Goal: Task Accomplishment & Management: Complete application form

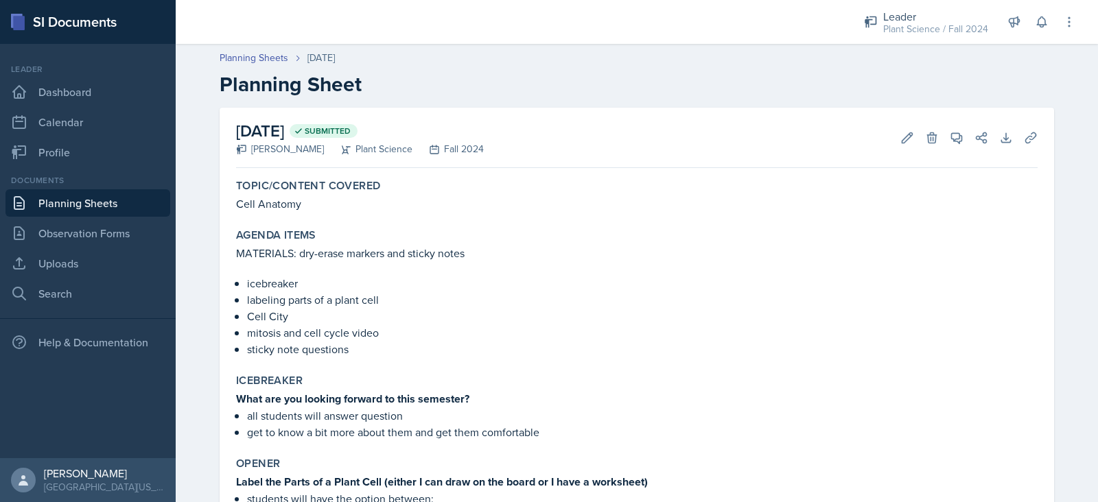
click at [134, 209] on link "Planning Sheets" at bounding box center [87, 202] width 165 height 27
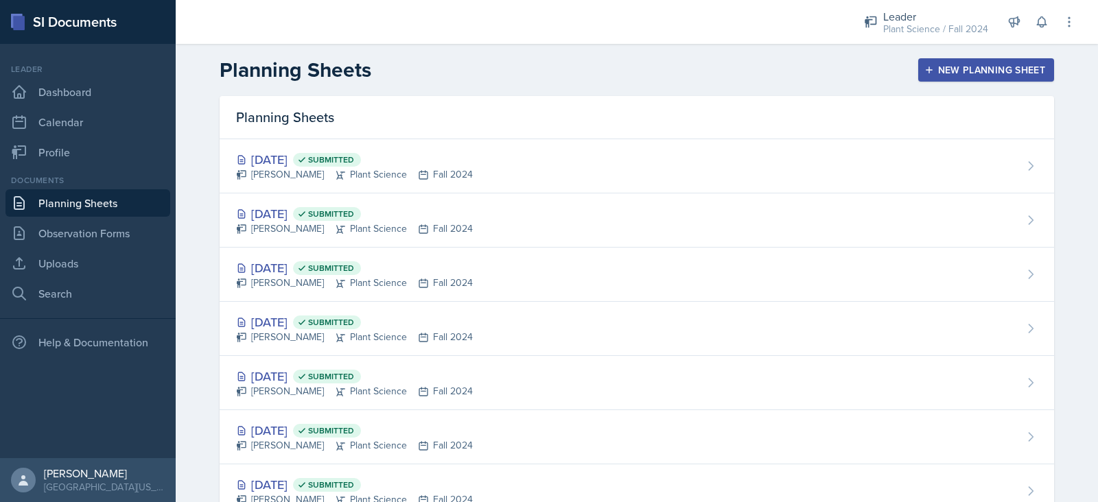
click at [1025, 73] on div "New Planning Sheet" at bounding box center [986, 69] width 118 height 11
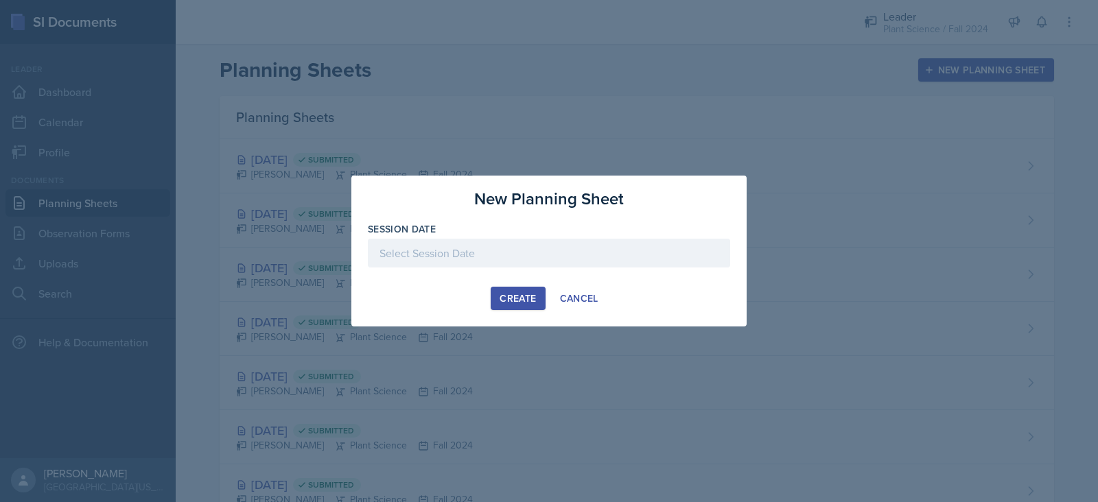
click at [532, 261] on div at bounding box center [549, 253] width 362 height 29
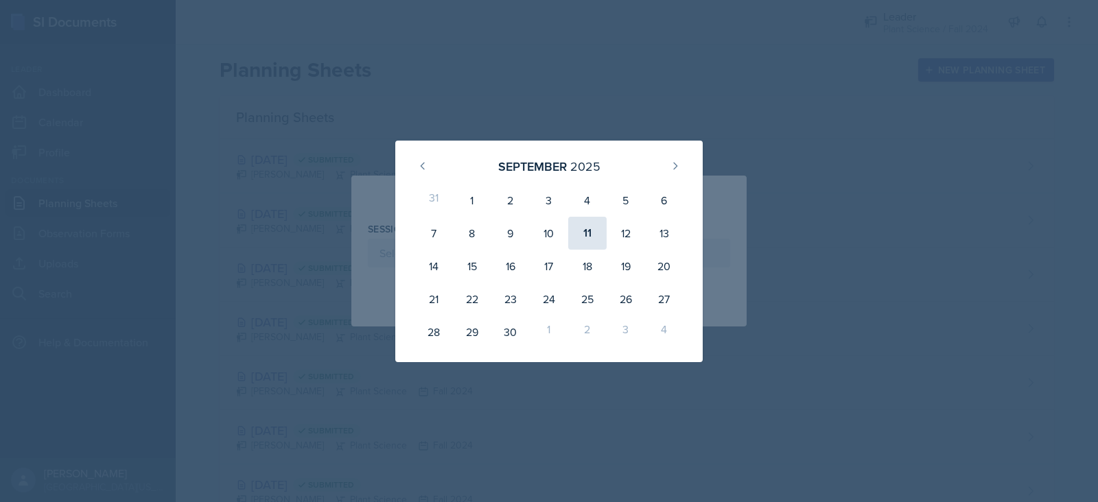
click at [573, 243] on div "11" at bounding box center [587, 233] width 38 height 33
type input "[DATE]"
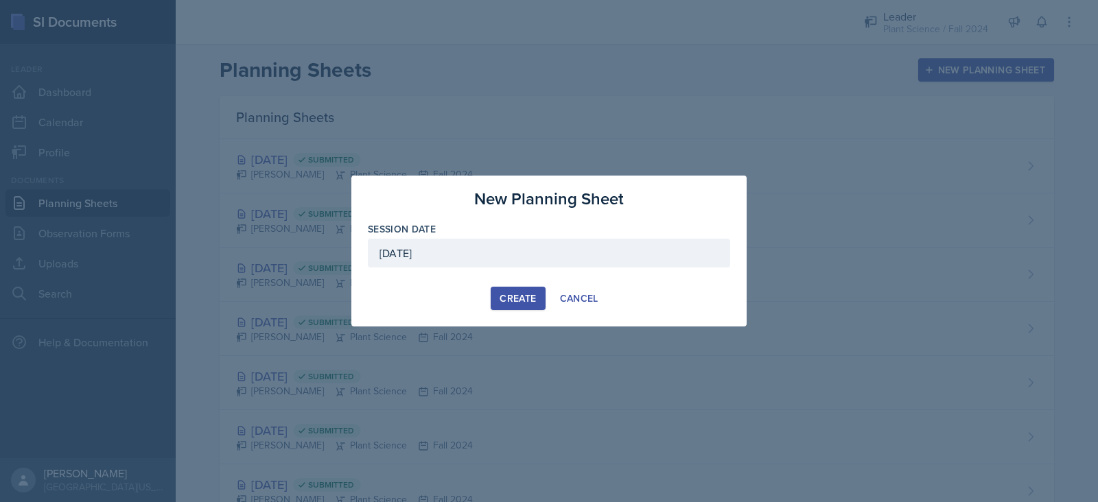
click at [510, 296] on div "Create" at bounding box center [517, 298] width 36 height 11
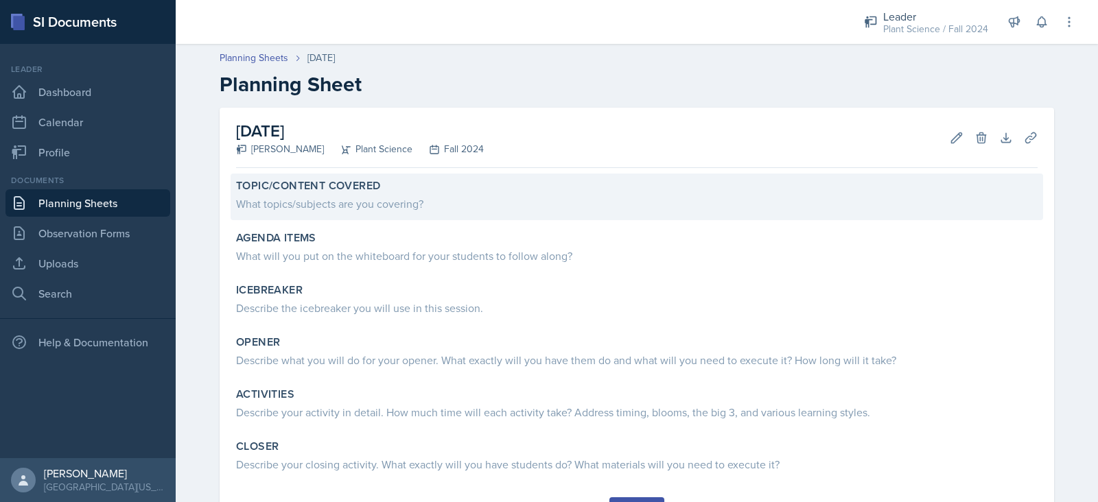
click at [413, 200] on div "What topics/subjects are you covering?" at bounding box center [636, 203] width 801 height 16
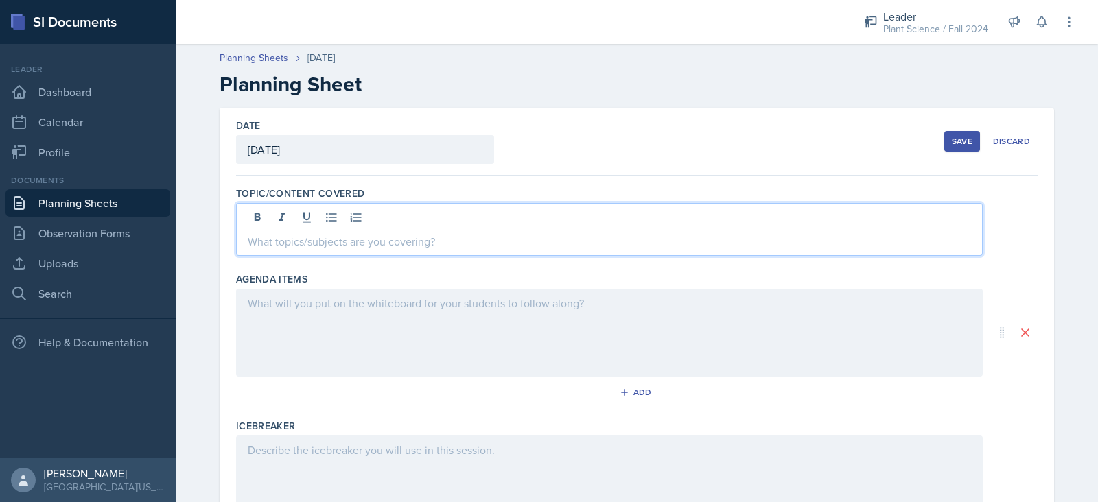
click at [413, 212] on div at bounding box center [609, 229] width 746 height 53
click at [391, 315] on div at bounding box center [609, 333] width 746 height 88
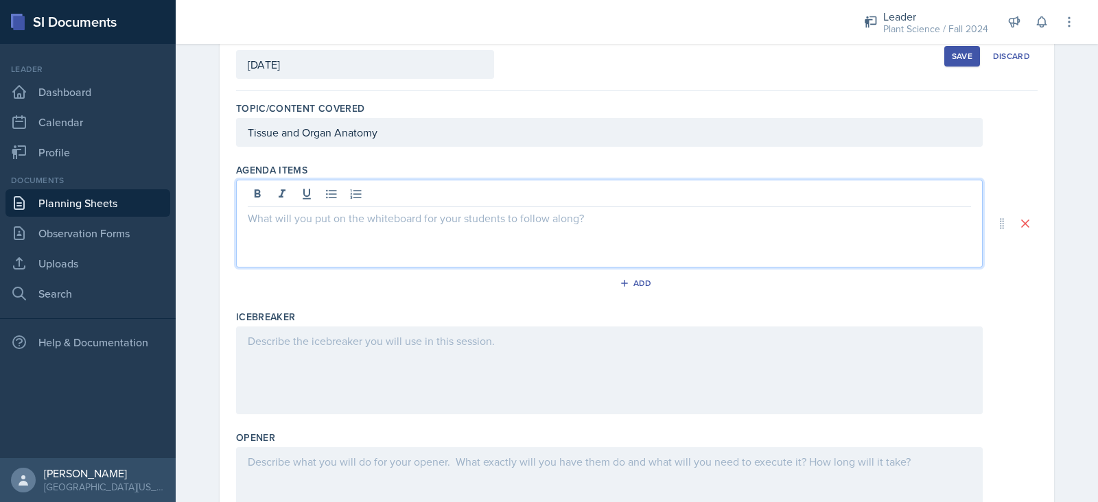
scroll to position [89, 0]
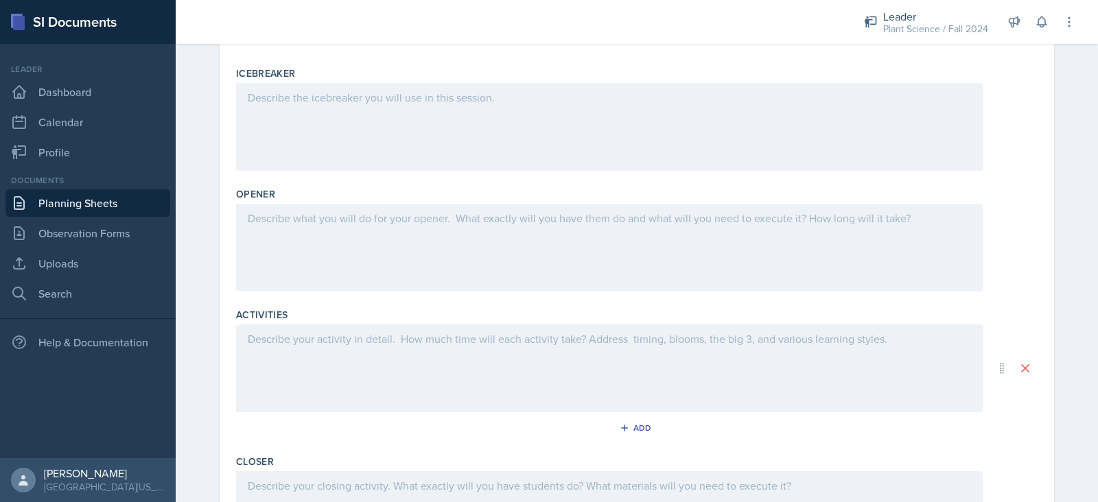
click at [357, 226] on div at bounding box center [609, 248] width 746 height 88
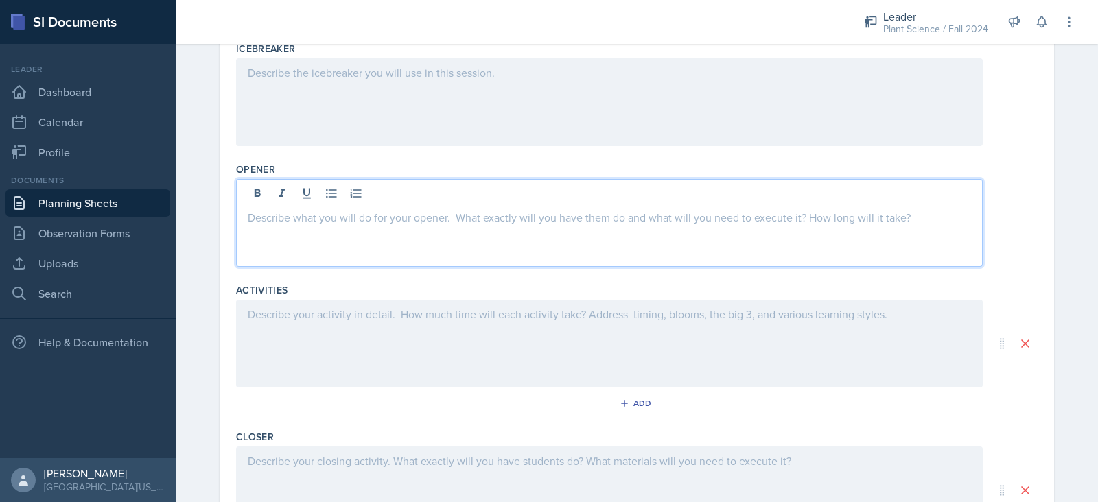
click at [347, 328] on div at bounding box center [609, 344] width 746 height 88
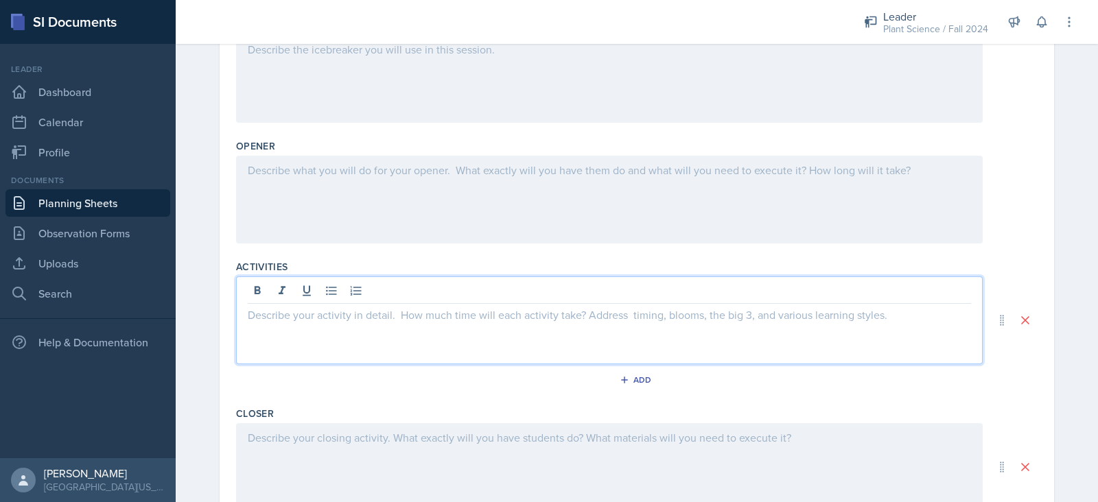
scroll to position [465, 0]
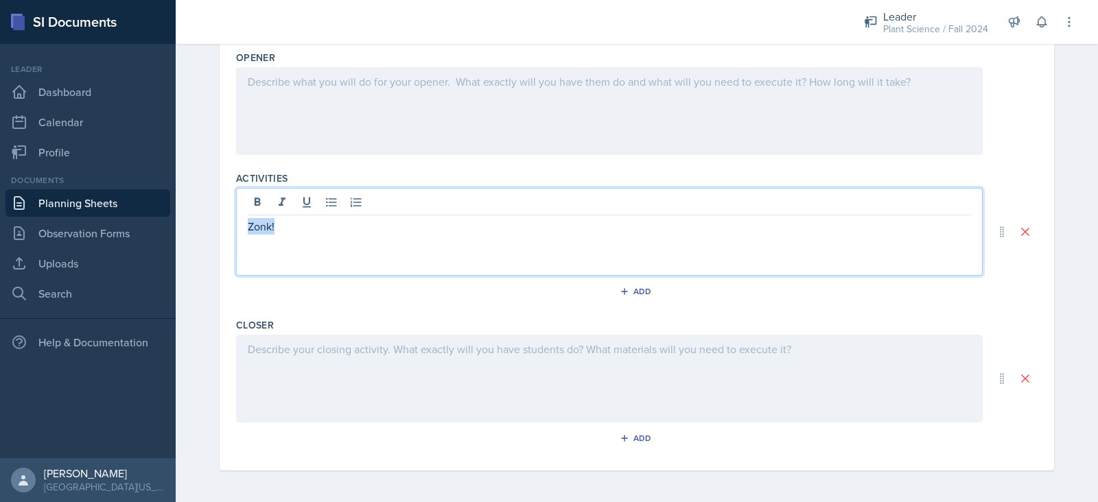
drag, startPoint x: 278, startPoint y: 226, endPoint x: 226, endPoint y: 229, distance: 51.5
click at [226, 229] on div "Date [DATE] [DATE] 31 1 2 3 4 5 6 7 8 9 10 11 12 13 14 15 16 17 18 19 20 21 22 …" at bounding box center [637, 57] width 834 height 828
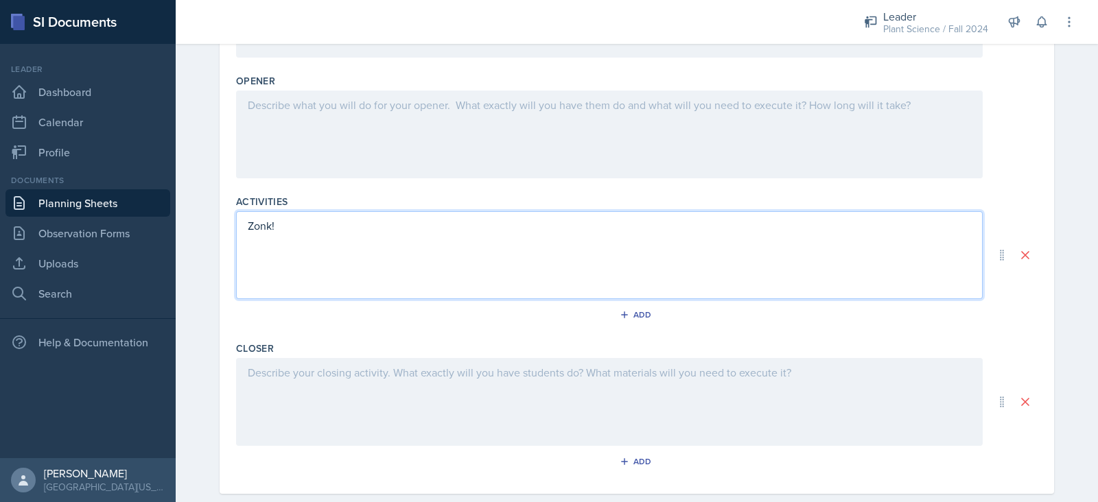
click at [265, 244] on div "Zonk!" at bounding box center [609, 255] width 746 height 88
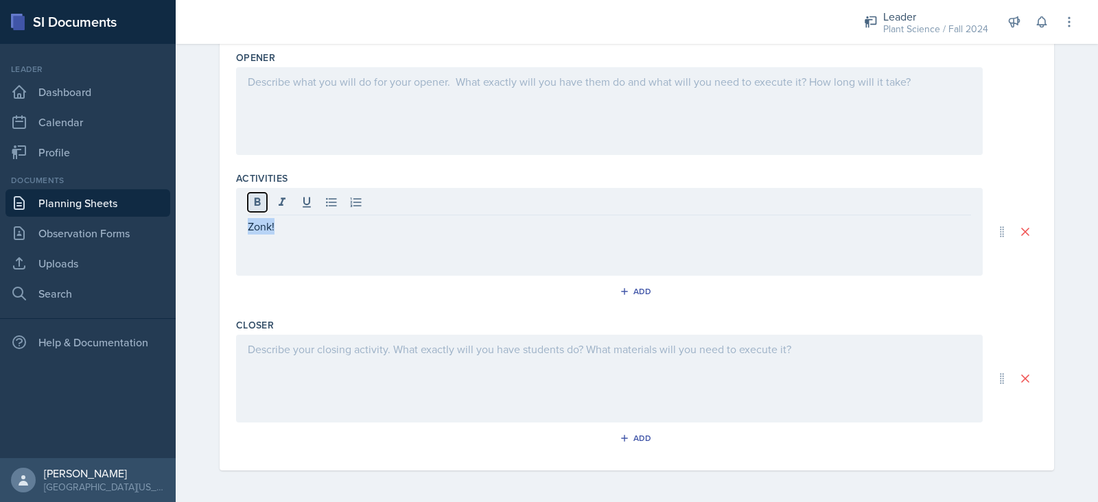
click at [248, 197] on button at bounding box center [257, 202] width 19 height 19
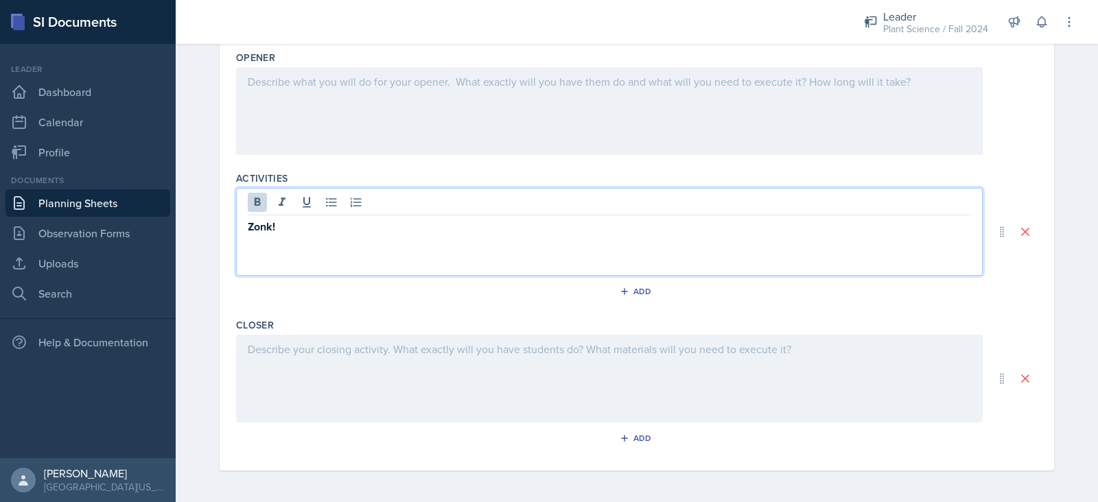
click at [294, 231] on p "Zonk!" at bounding box center [609, 226] width 723 height 17
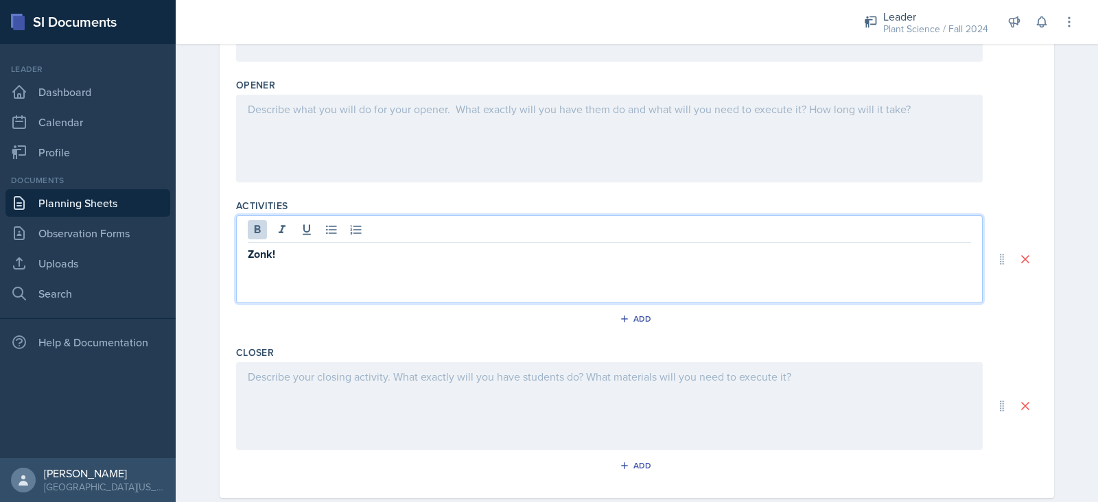
click at [292, 134] on div at bounding box center [609, 139] width 746 height 88
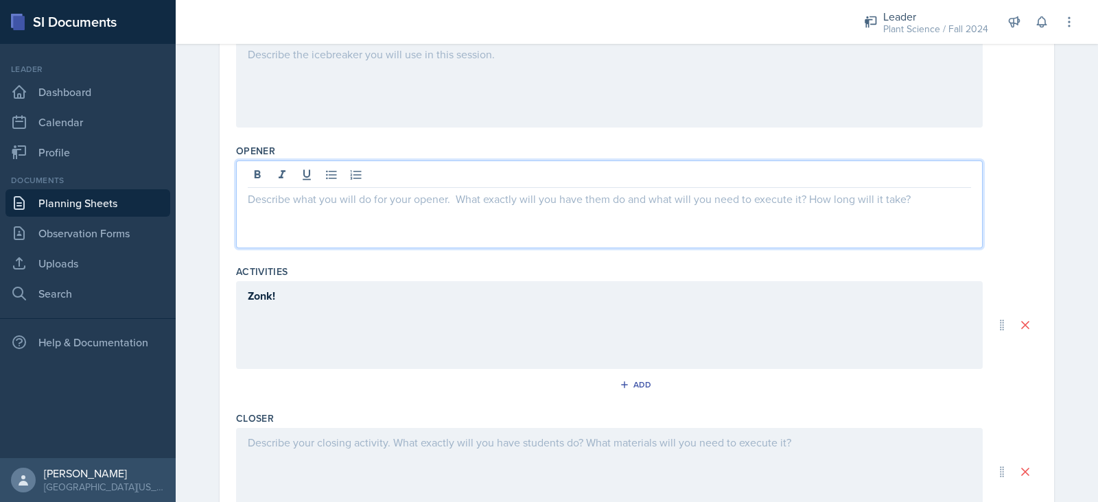
scroll to position [370, 0]
click at [254, 173] on icon at bounding box center [257, 175] width 6 height 8
click at [274, 197] on p at bounding box center [609, 200] width 723 height 16
click at [254, 181] on icon at bounding box center [257, 176] width 14 height 14
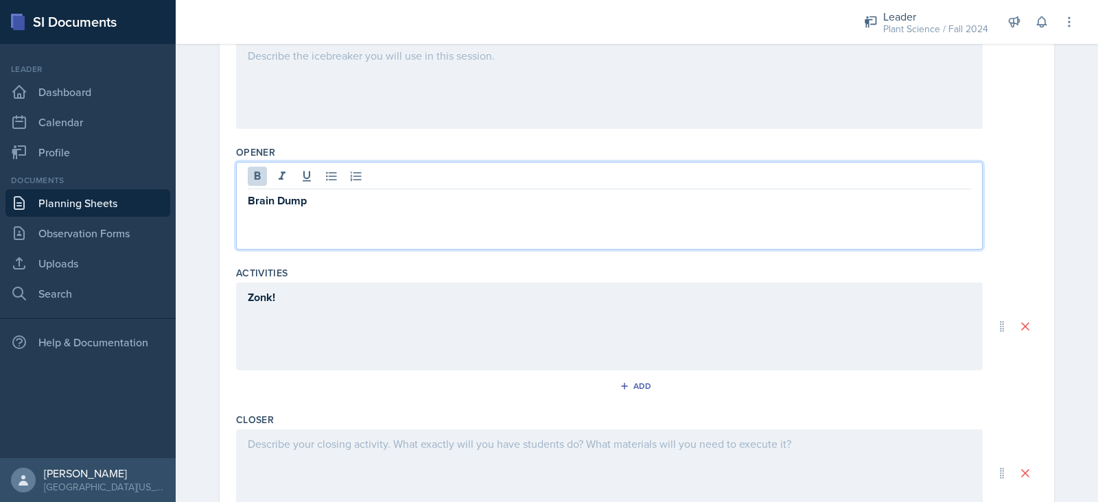
click at [353, 204] on p "Brain Dump" at bounding box center [609, 200] width 723 height 17
click at [324, 179] on icon at bounding box center [331, 176] width 14 height 14
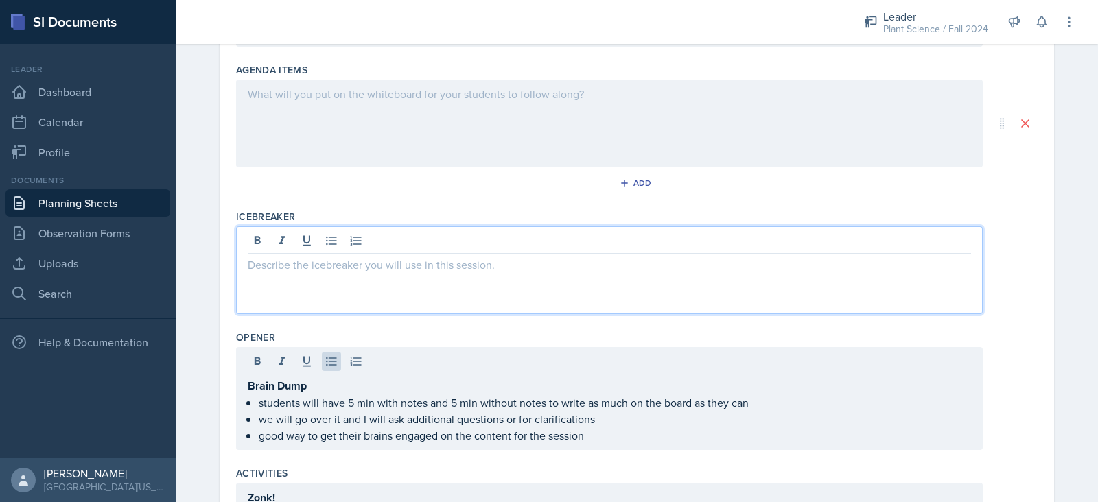
scroll to position [209, 0]
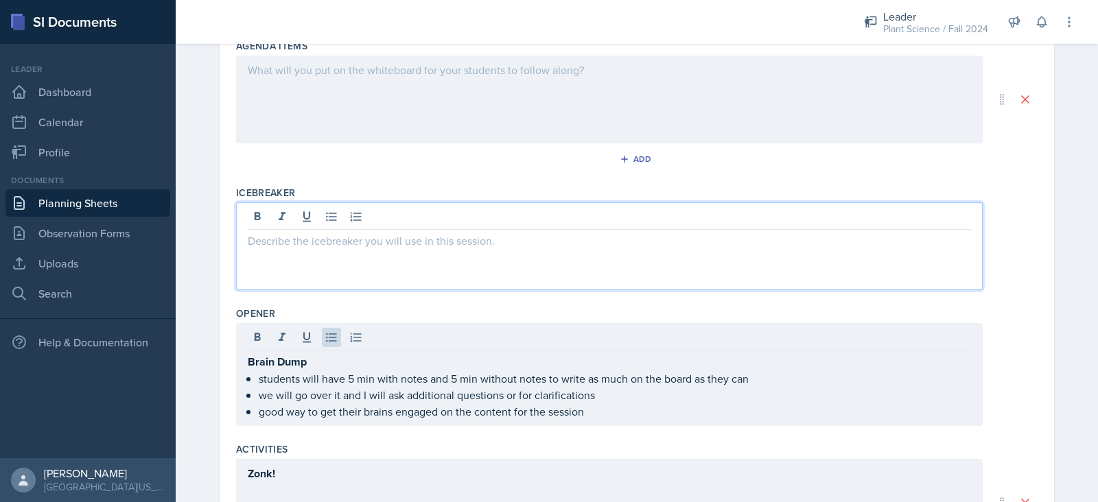
click at [386, 242] on p at bounding box center [609, 241] width 723 height 16
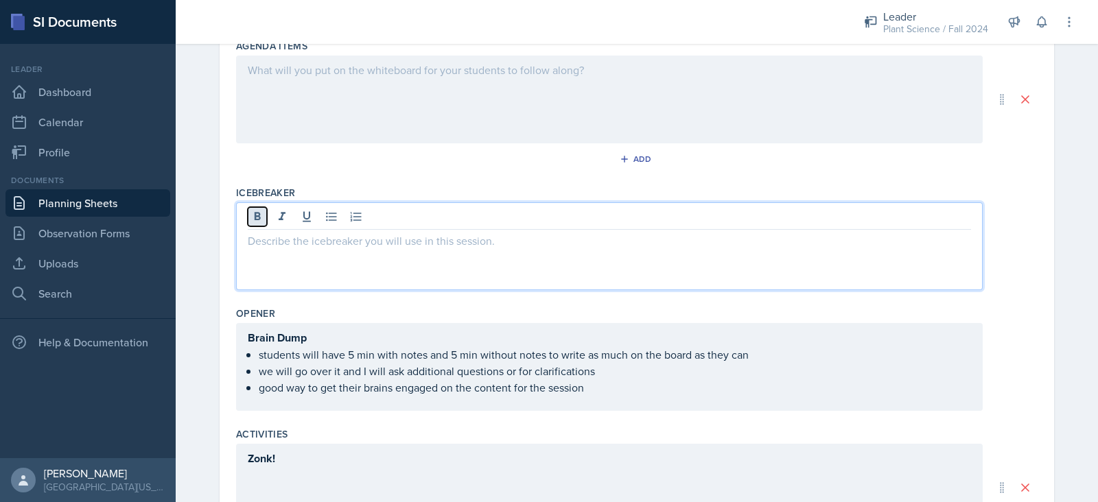
click at [251, 219] on icon at bounding box center [257, 217] width 14 height 14
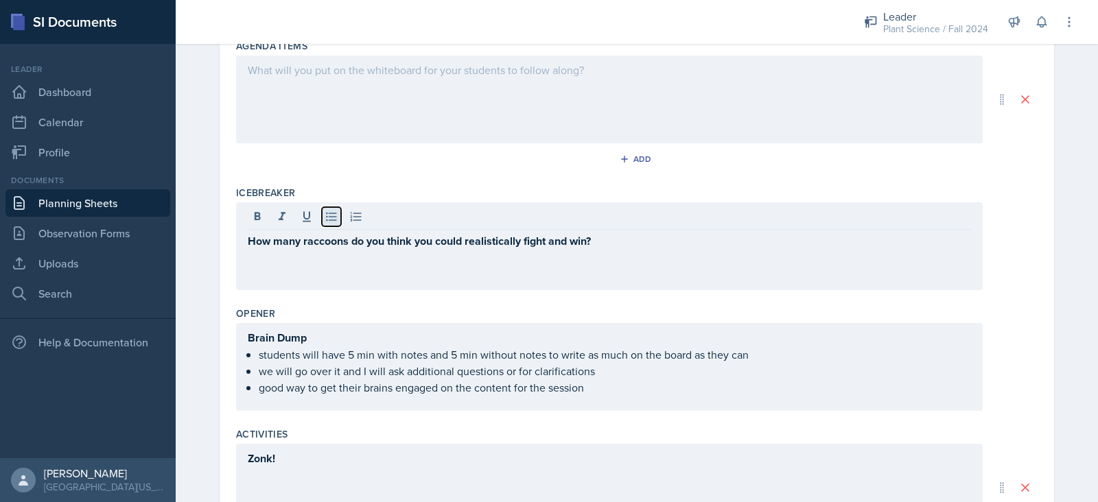
click at [326, 218] on icon at bounding box center [331, 217] width 10 height 9
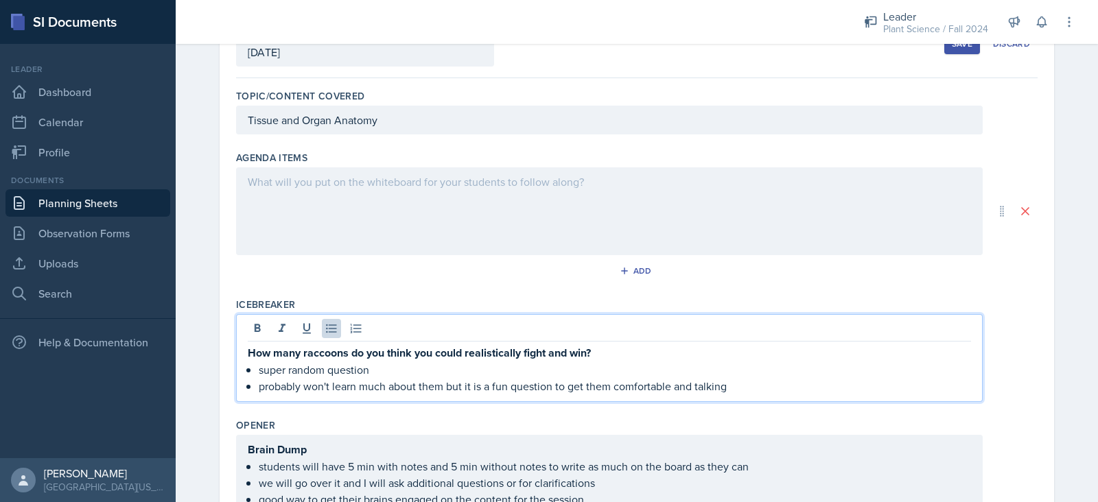
click at [387, 204] on div at bounding box center [609, 211] width 746 height 88
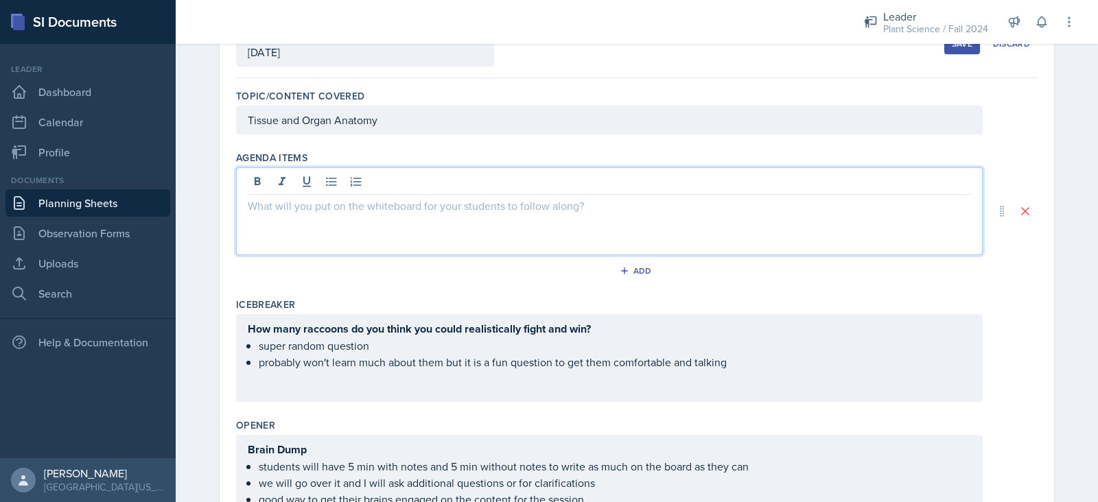
scroll to position [121, 0]
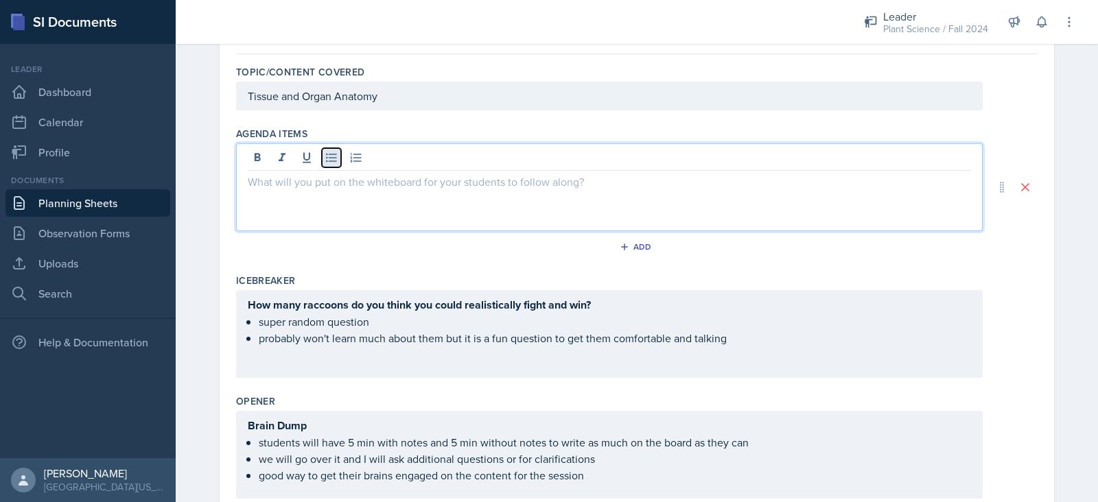
click at [324, 155] on icon at bounding box center [331, 158] width 14 height 14
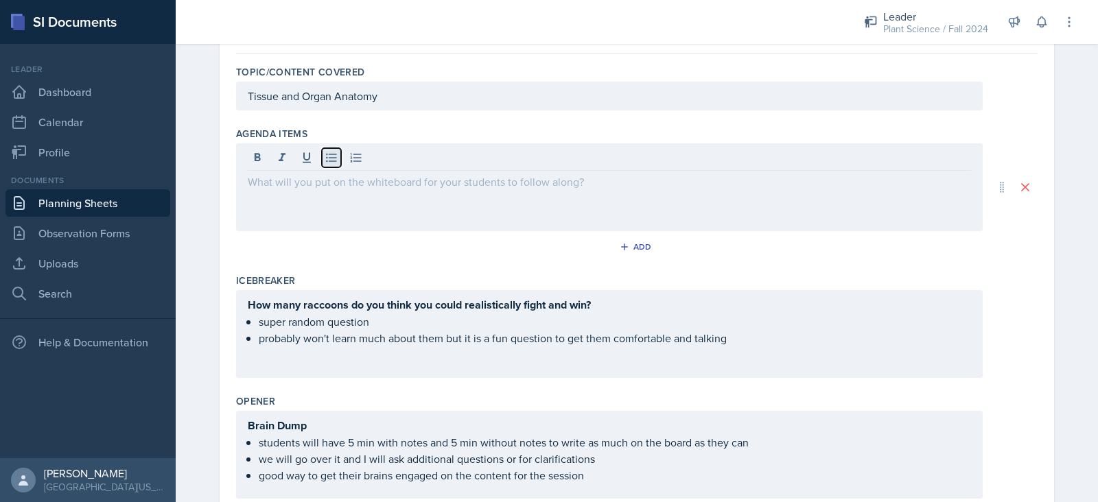
click at [324, 155] on icon at bounding box center [331, 158] width 14 height 14
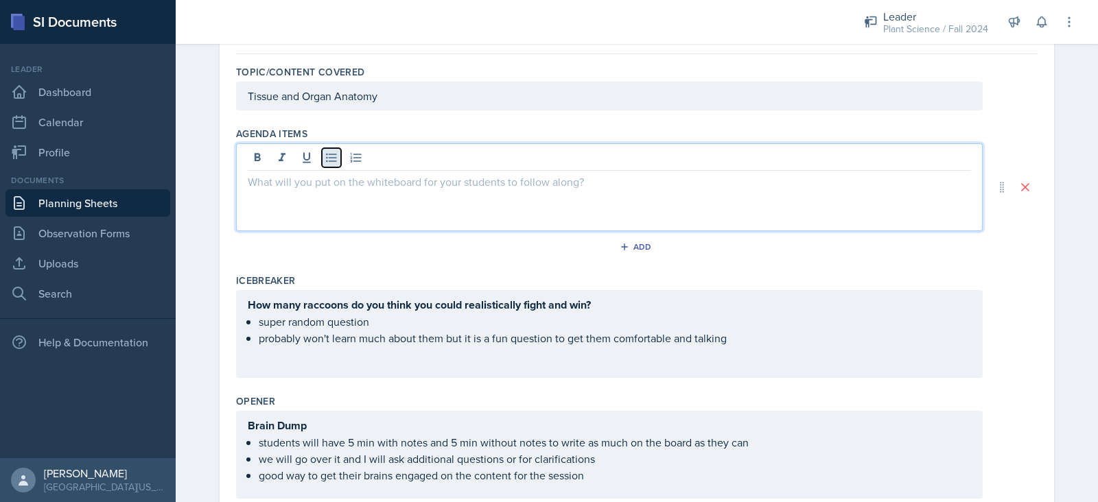
click at [324, 155] on icon at bounding box center [331, 158] width 14 height 14
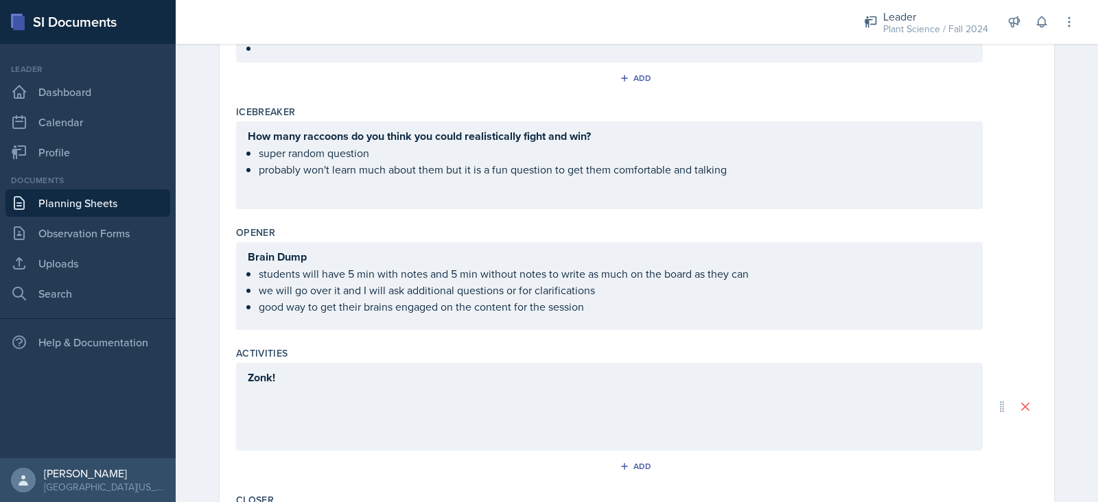
click at [303, 401] on div "Zonk!" at bounding box center [609, 407] width 746 height 88
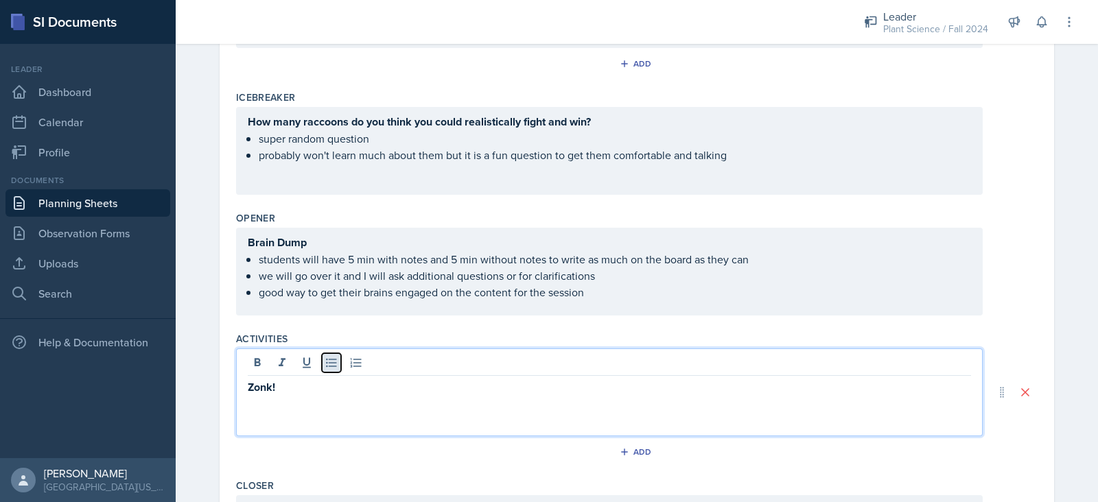
click at [324, 363] on icon at bounding box center [331, 363] width 14 height 14
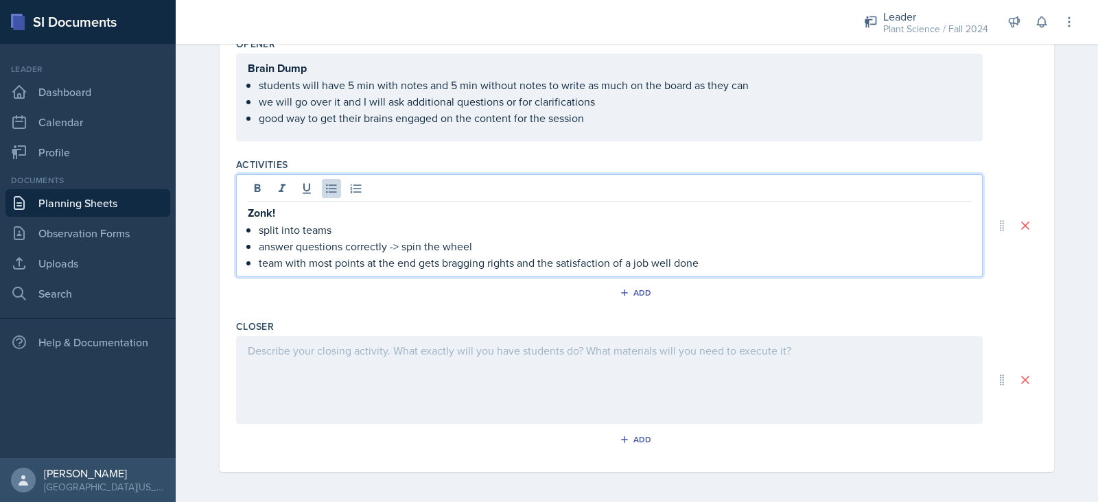
click at [333, 341] on div at bounding box center [609, 380] width 746 height 88
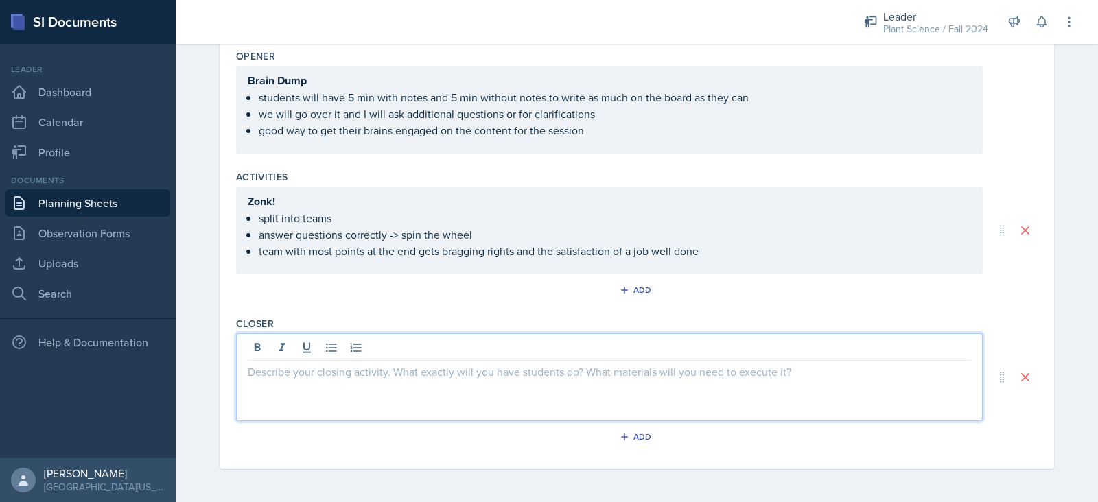
scroll to position [465, 0]
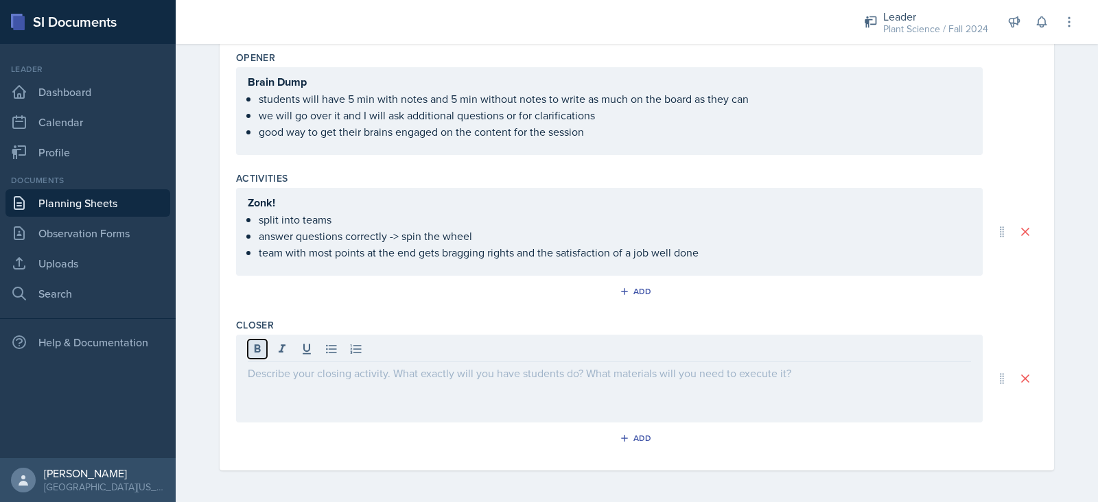
click at [257, 347] on icon at bounding box center [257, 349] width 14 height 14
click at [324, 353] on icon at bounding box center [331, 349] width 14 height 14
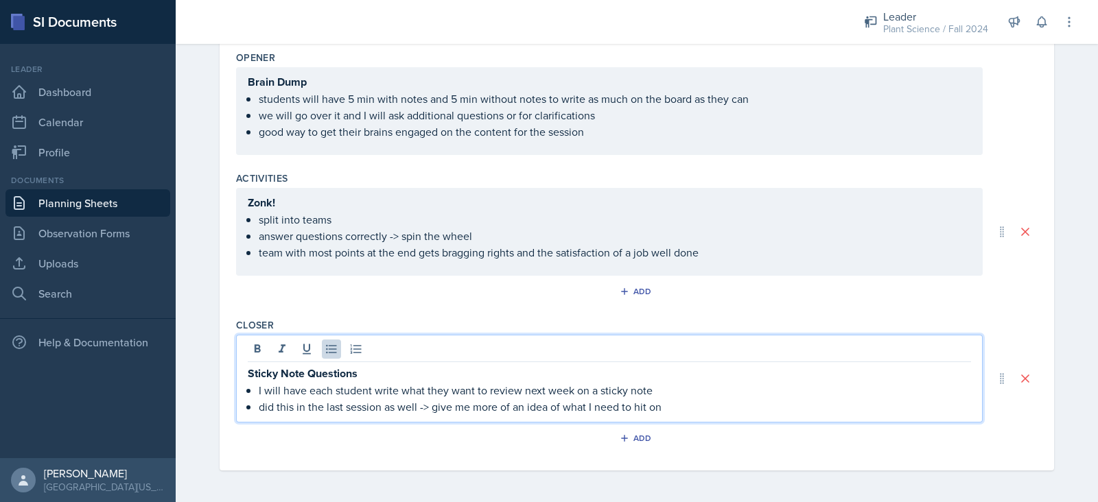
click at [371, 297] on div "Add" at bounding box center [636, 294] width 801 height 26
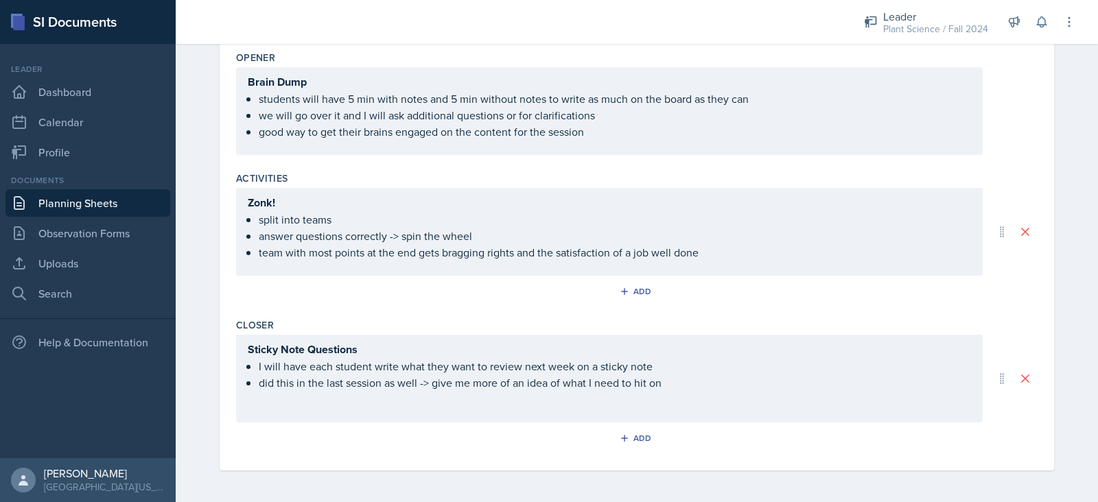
scroll to position [0, 0]
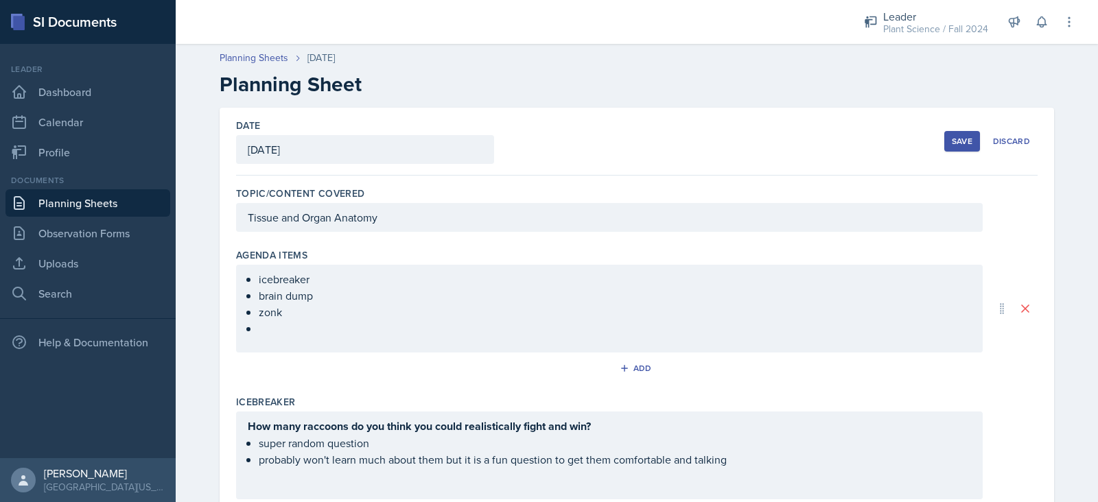
click at [952, 140] on div "Save" at bounding box center [961, 141] width 21 height 11
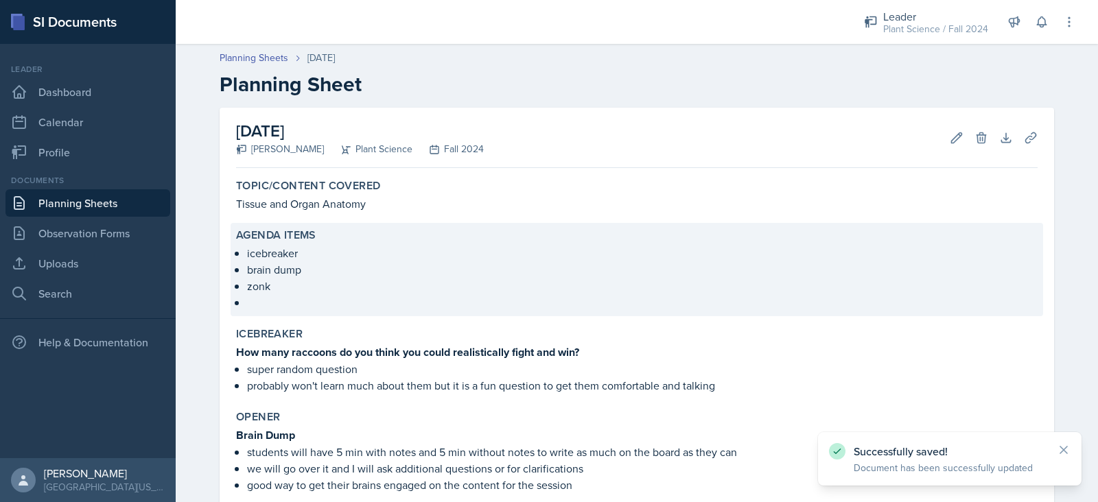
click at [307, 292] on p "zonk" at bounding box center [642, 286] width 790 height 16
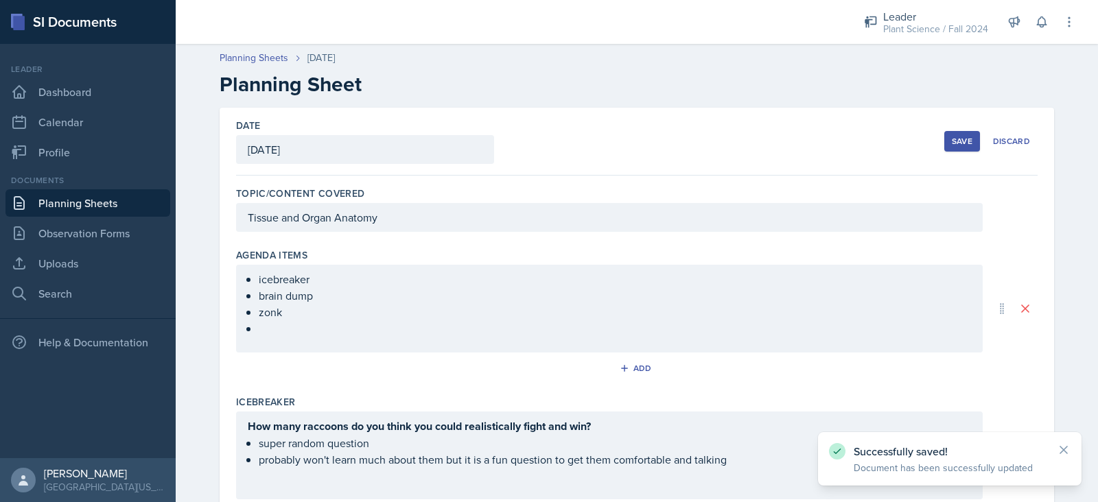
click at [289, 330] on ul "icebreaker brain dump zonk" at bounding box center [615, 304] width 712 height 66
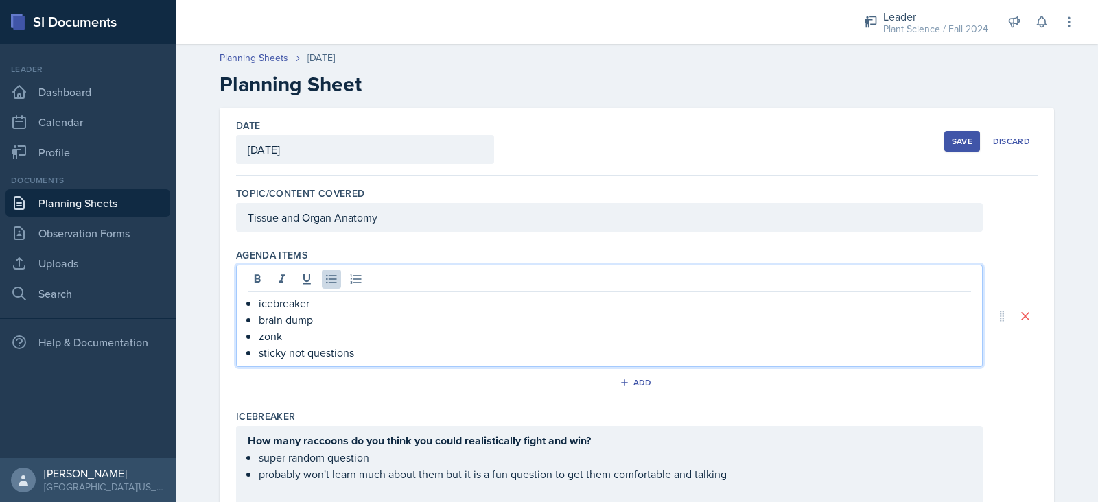
click at [297, 351] on p "sticky not questions" at bounding box center [615, 352] width 712 height 16
click at [933, 135] on div "Date [DATE] [DATE] 31 1 2 3 4 5 6 7 8 9 10 11 12 13 14 15 16 17 18 19 20 21 22 …" at bounding box center [636, 142] width 801 height 68
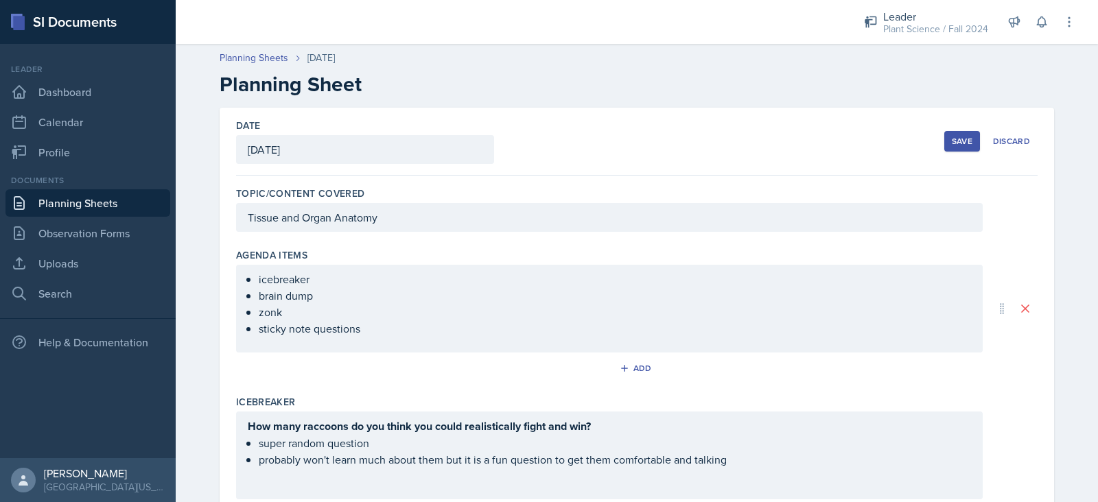
click at [966, 142] on div "Save" at bounding box center [961, 141] width 21 height 11
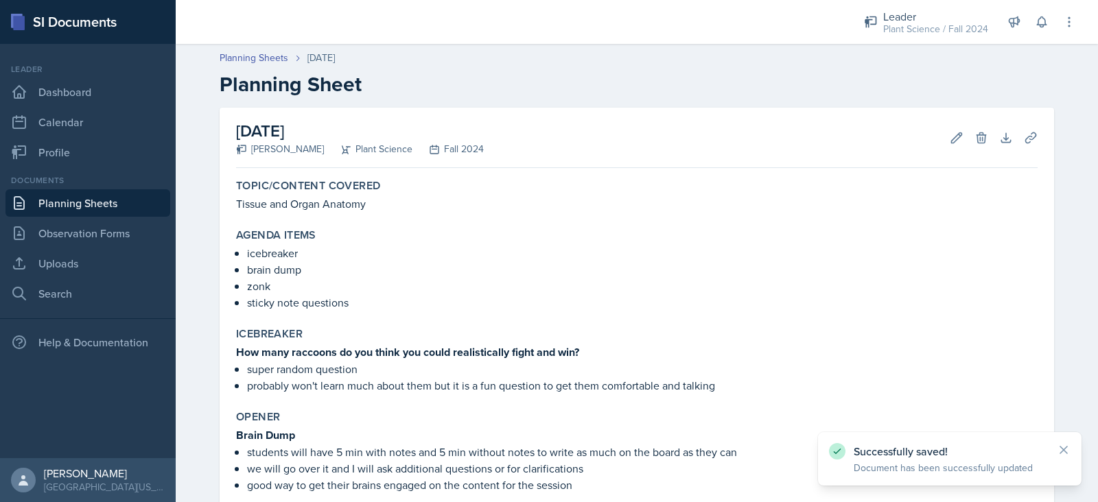
scroll to position [265, 0]
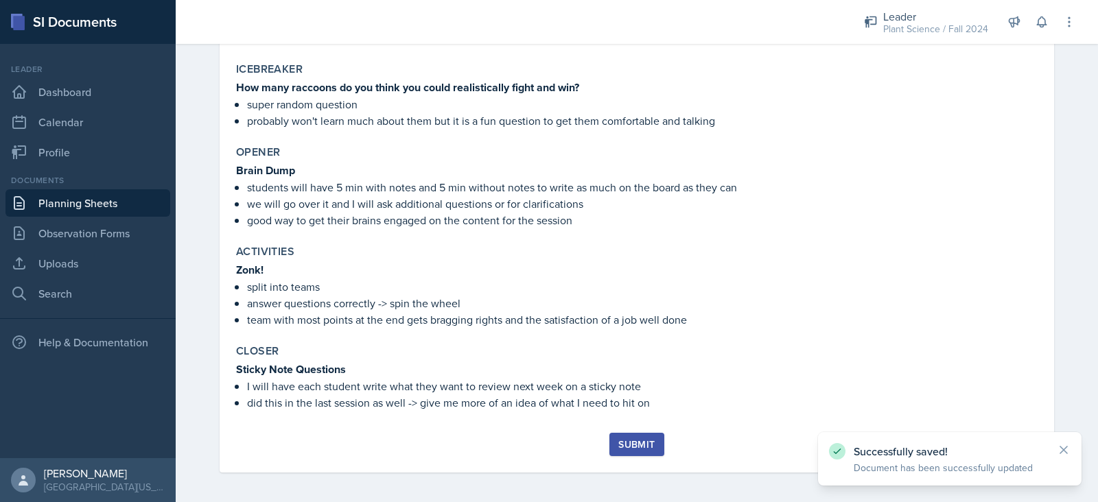
click at [631, 439] on div "Submit" at bounding box center [636, 444] width 36 height 11
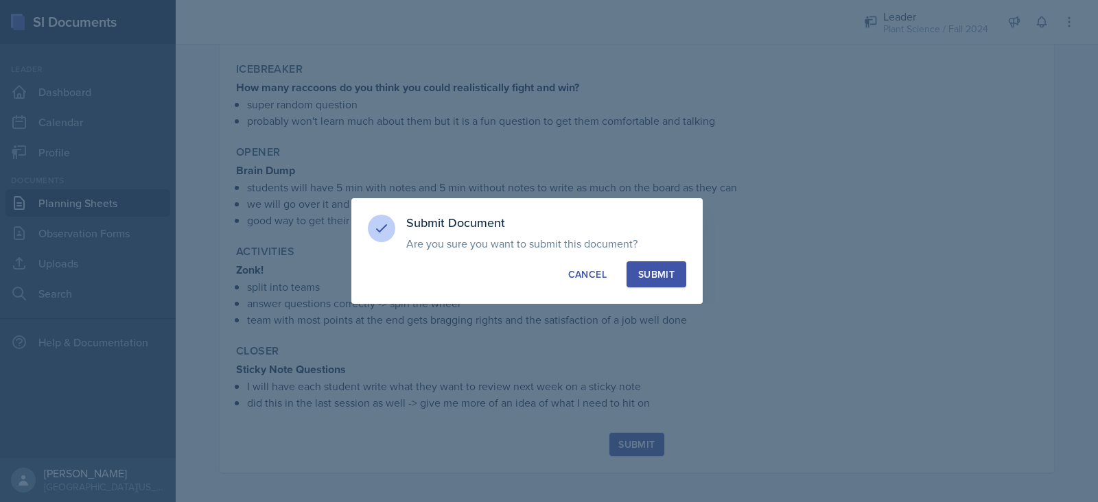
click at [659, 277] on div "Submit" at bounding box center [656, 275] width 36 height 14
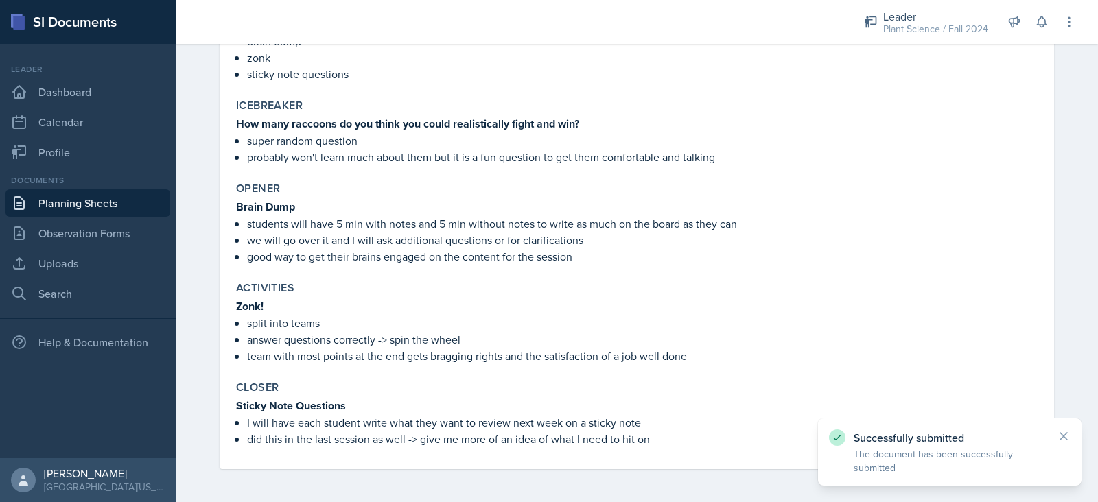
scroll to position [226, 0]
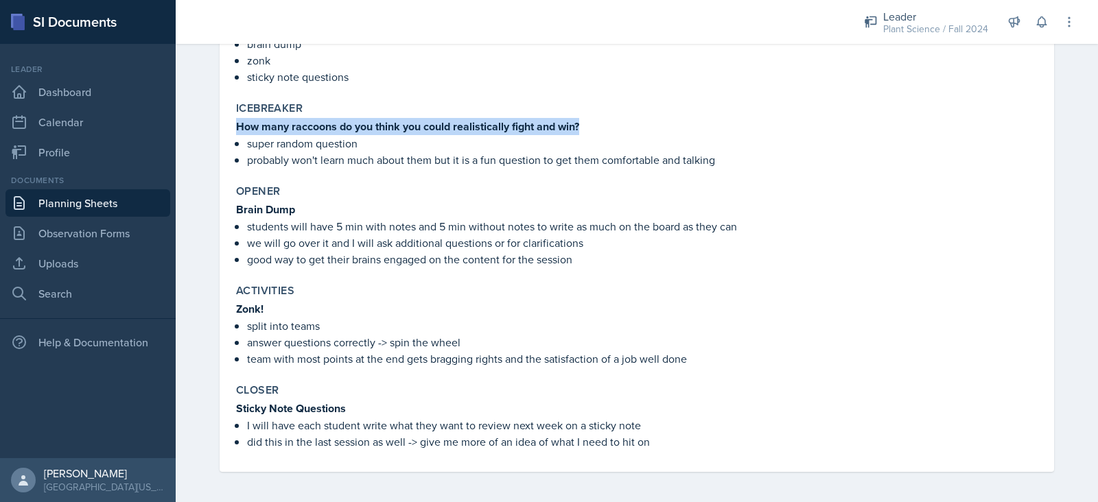
drag, startPoint x: 576, startPoint y: 126, endPoint x: 225, endPoint y: 126, distance: 350.5
click at [230, 126] on div "Icebreaker How many raccoons do you think you could realistically fight and win…" at bounding box center [636, 135] width 812 height 78
copy strong "How many raccoons do you think you could realistically fight and win?"
